Goal: Navigation & Orientation: Find specific page/section

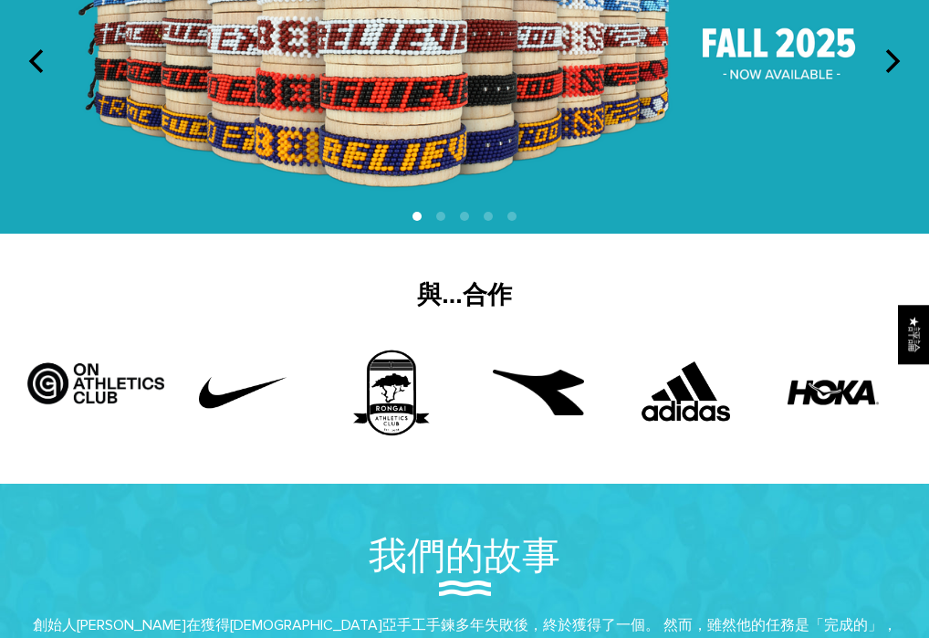
scroll to position [406, 0]
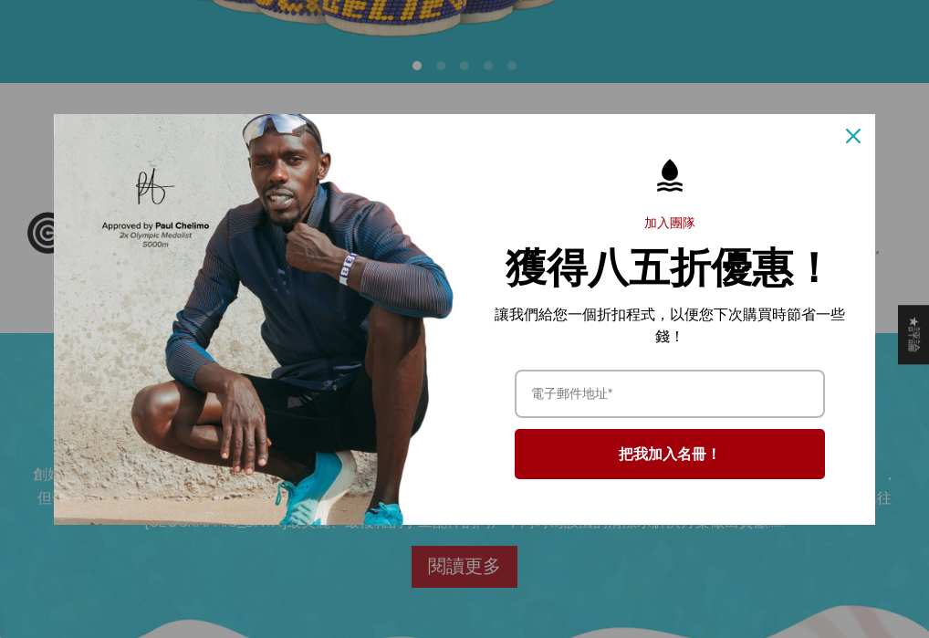
click at [856, 137] on icon "關閉圖示" at bounding box center [853, 136] width 15 height 15
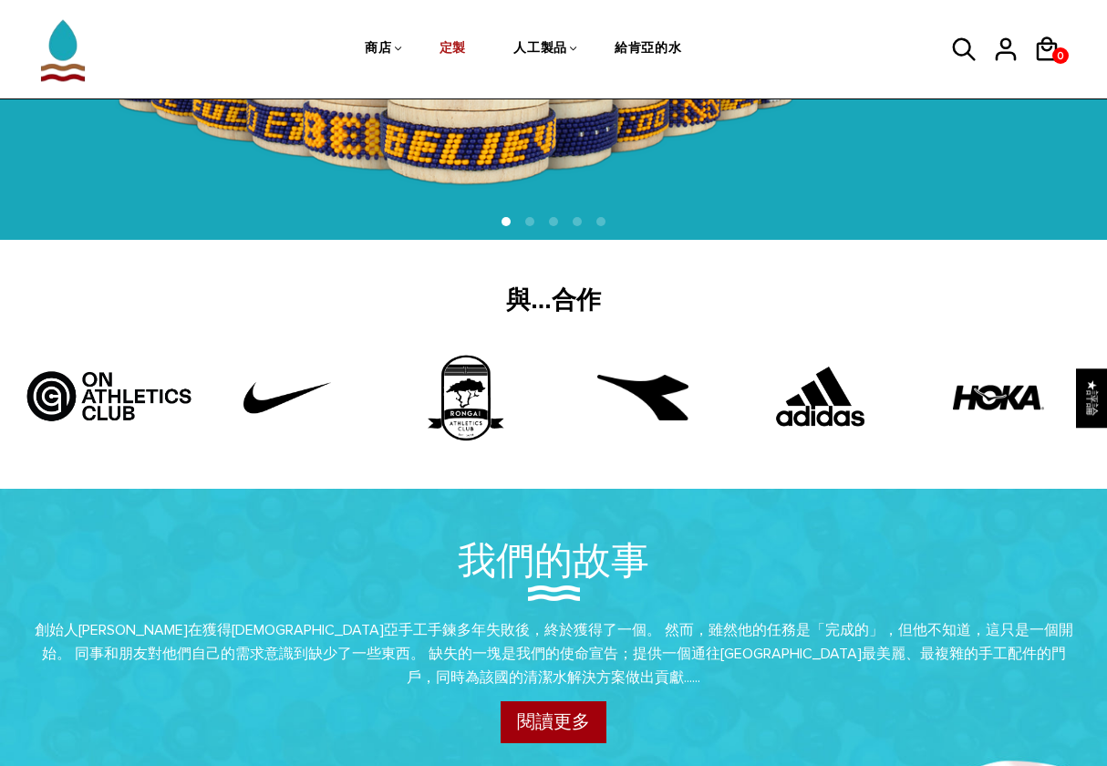
scroll to position [0, 0]
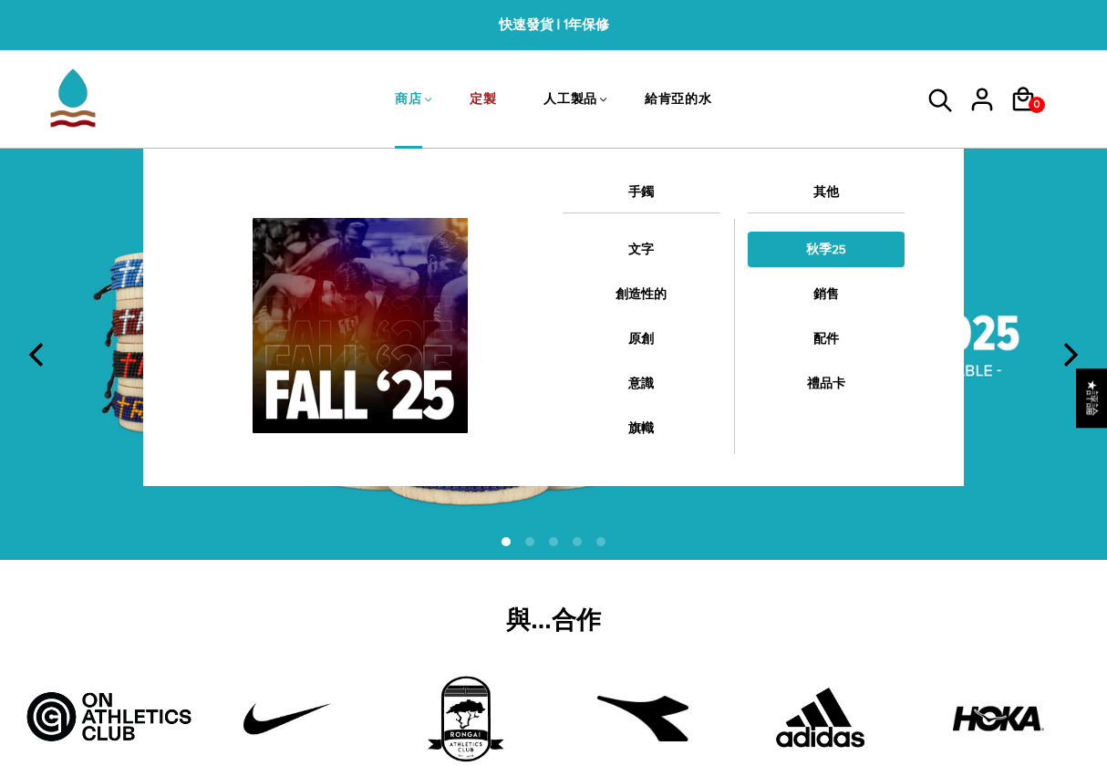
click at [830, 249] on link "秋季25" at bounding box center [827, 250] width 158 height 36
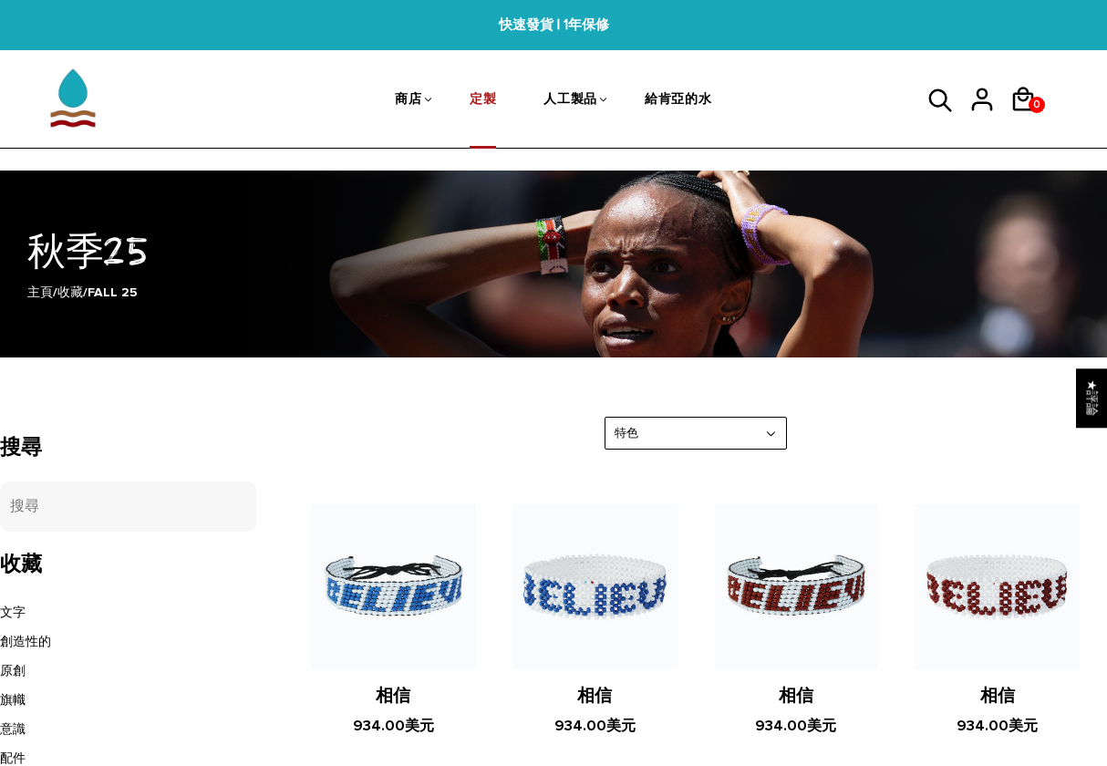
click at [473, 97] on link "定製" at bounding box center [483, 101] width 26 height 97
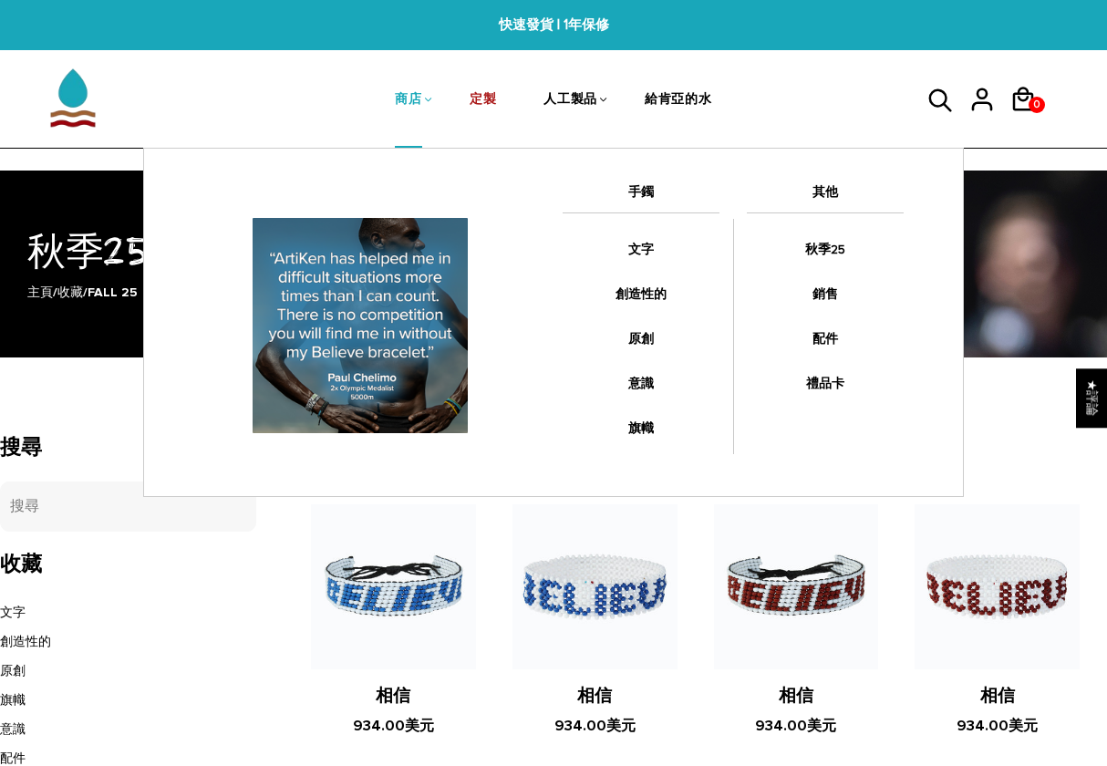
click at [412, 101] on link "商店" at bounding box center [408, 101] width 26 height 97
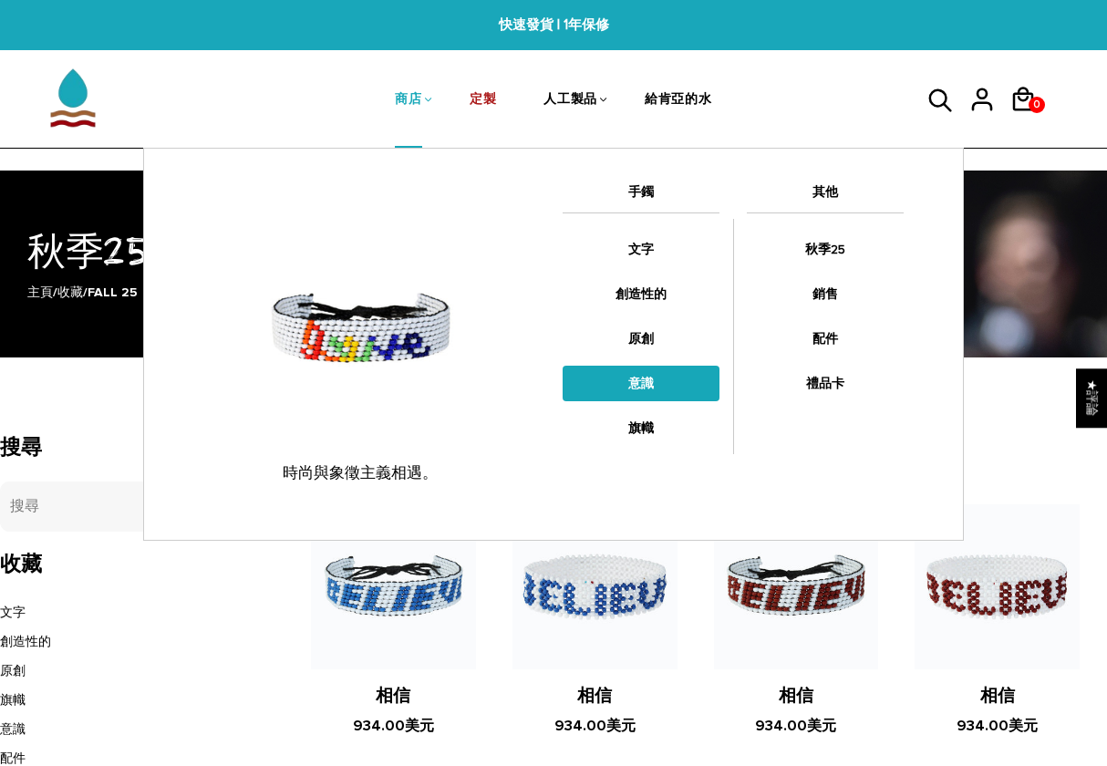
click at [641, 392] on link "意識" at bounding box center [641, 384] width 157 height 36
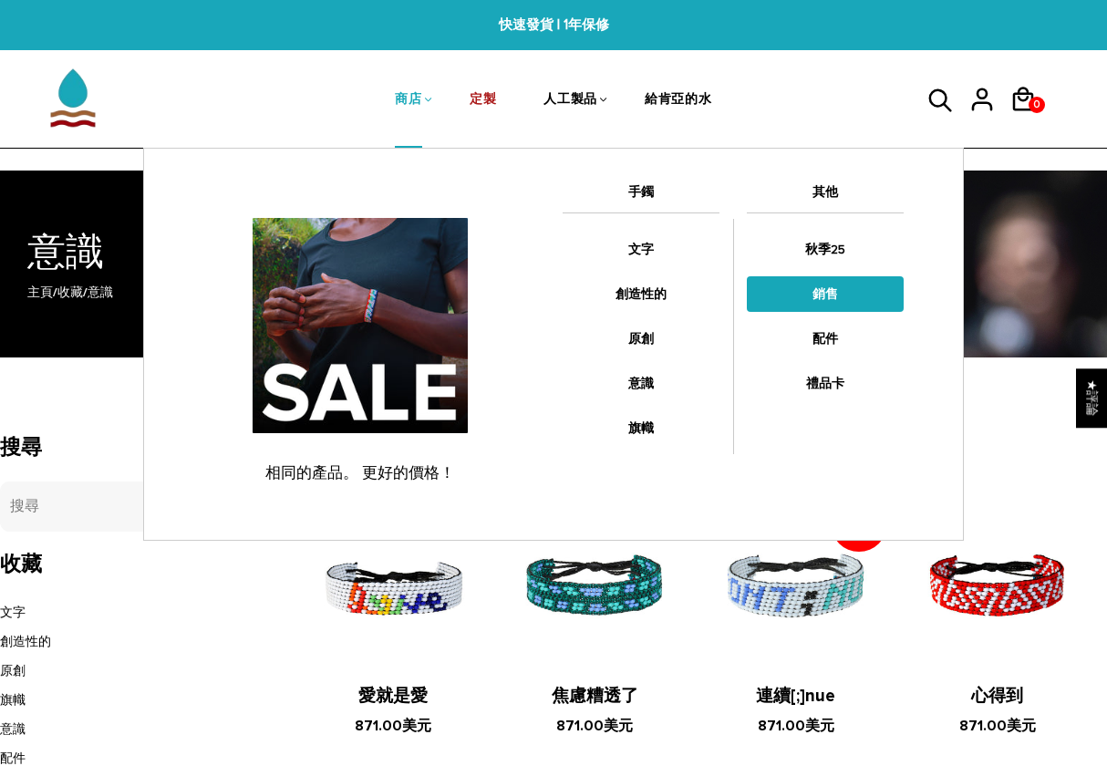
click at [825, 296] on link "銷售" at bounding box center [825, 294] width 157 height 36
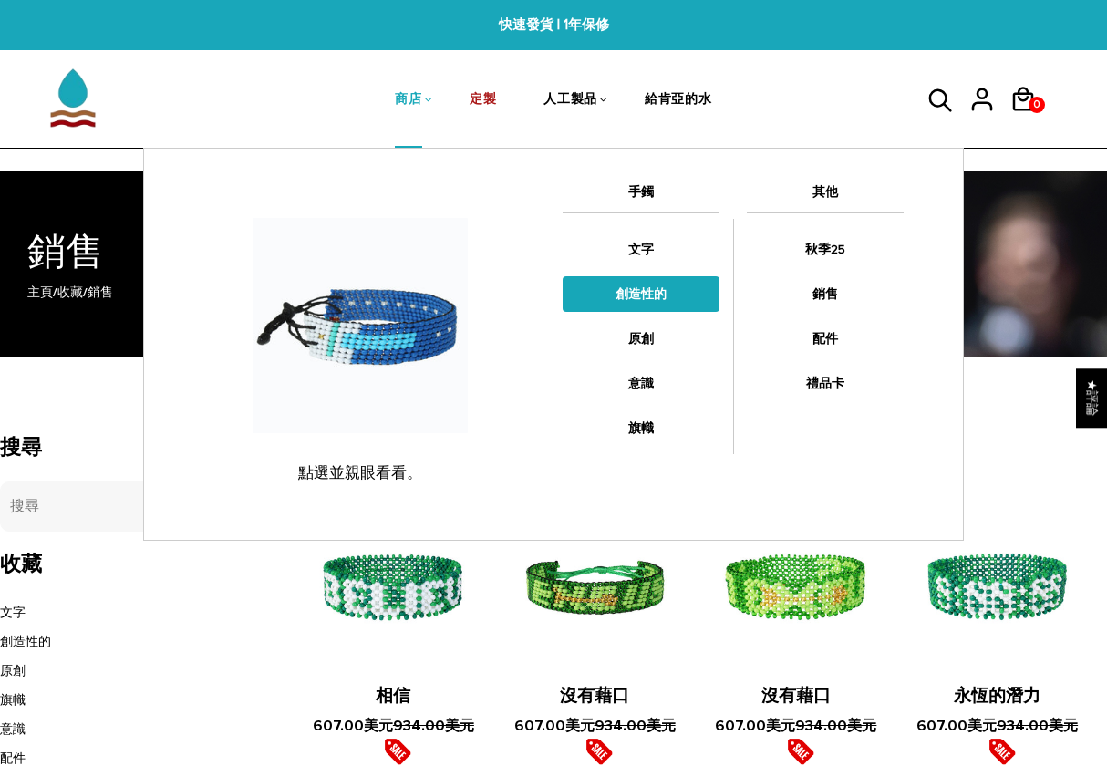
click at [641, 293] on link "創造性的" at bounding box center [641, 294] width 157 height 36
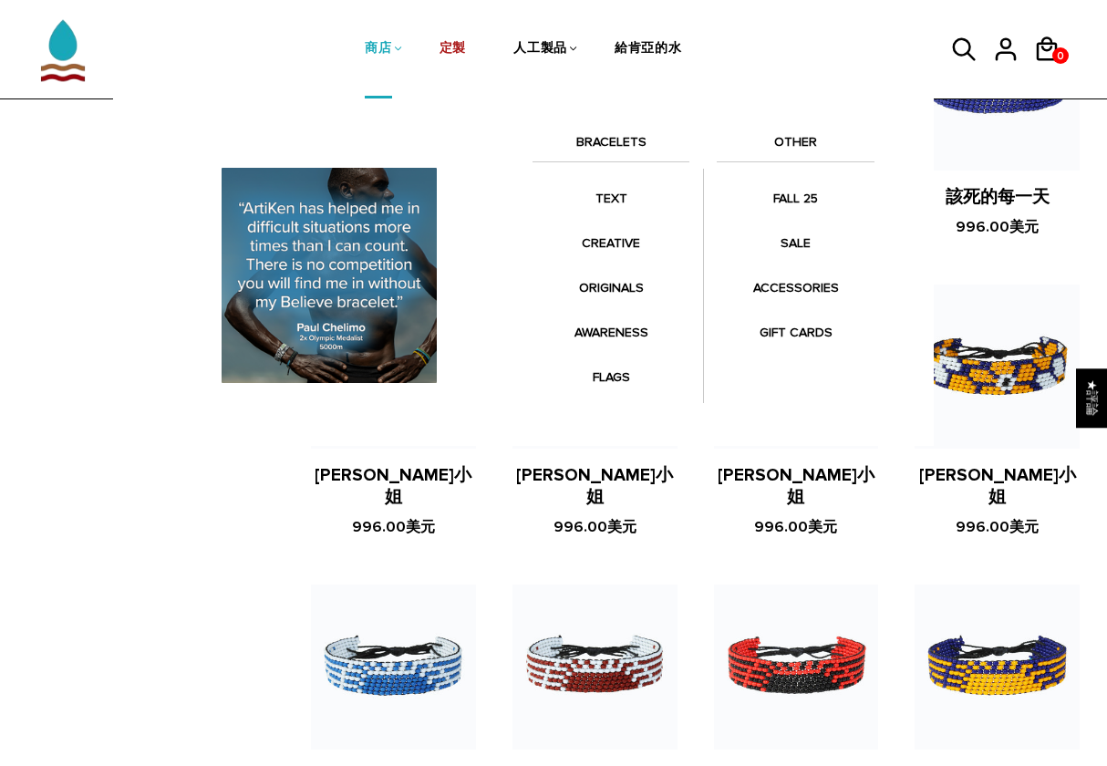
scroll to position [983, 0]
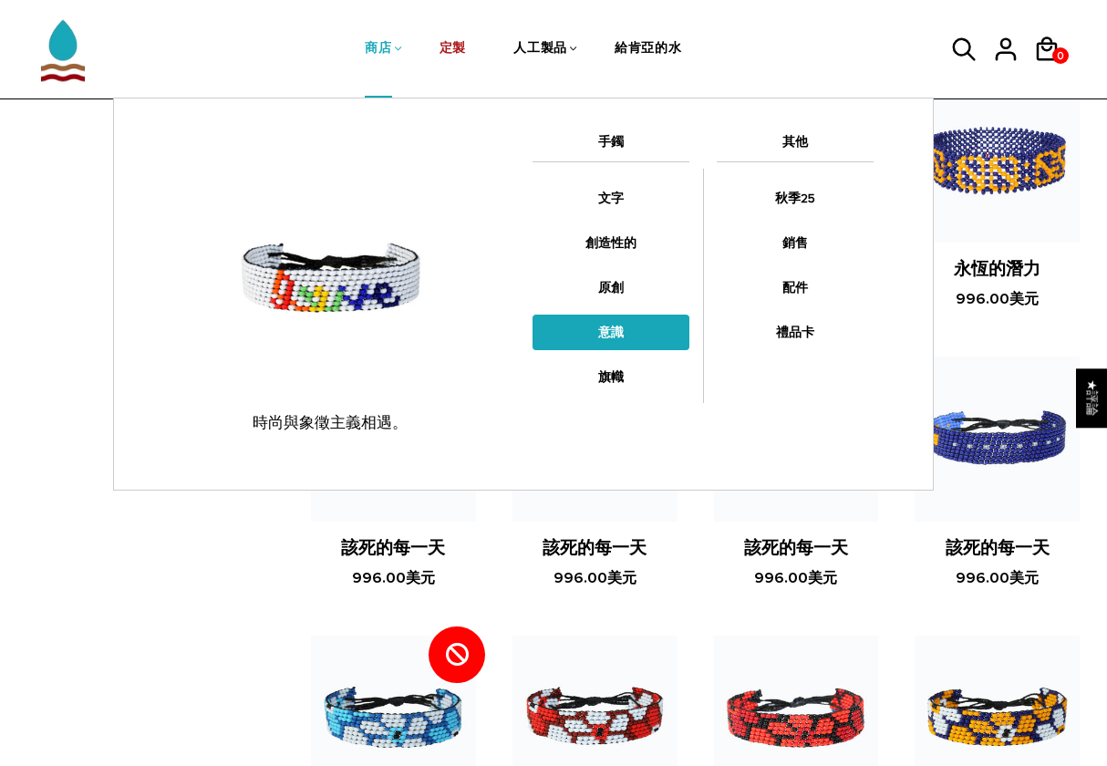
click at [616, 330] on link "意識" at bounding box center [611, 333] width 157 height 36
